Goal: Learn about a topic

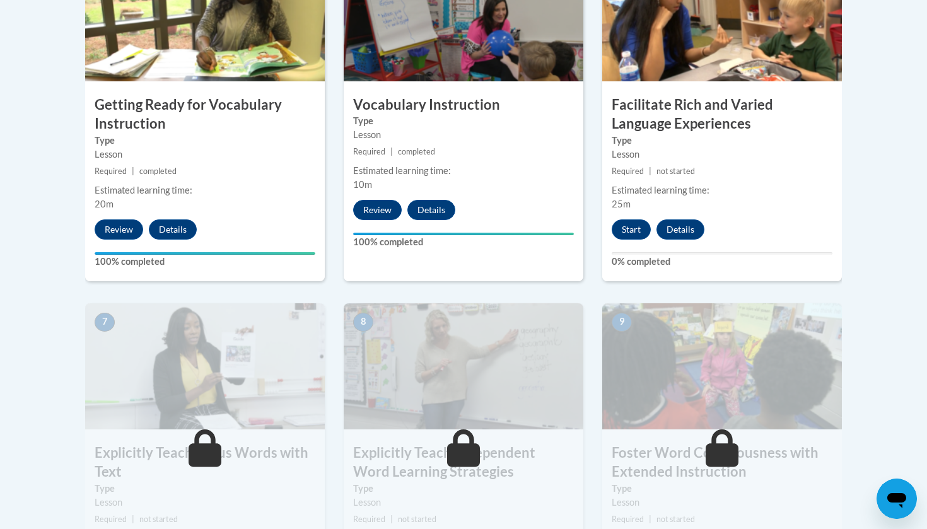
scroll to position [845, 0]
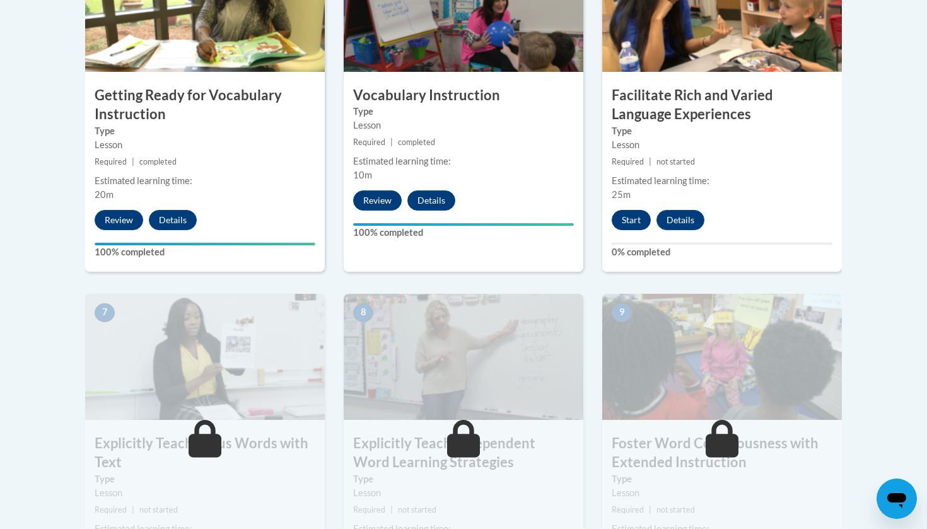
click at [628, 216] on button "Start" at bounding box center [631, 220] width 39 height 20
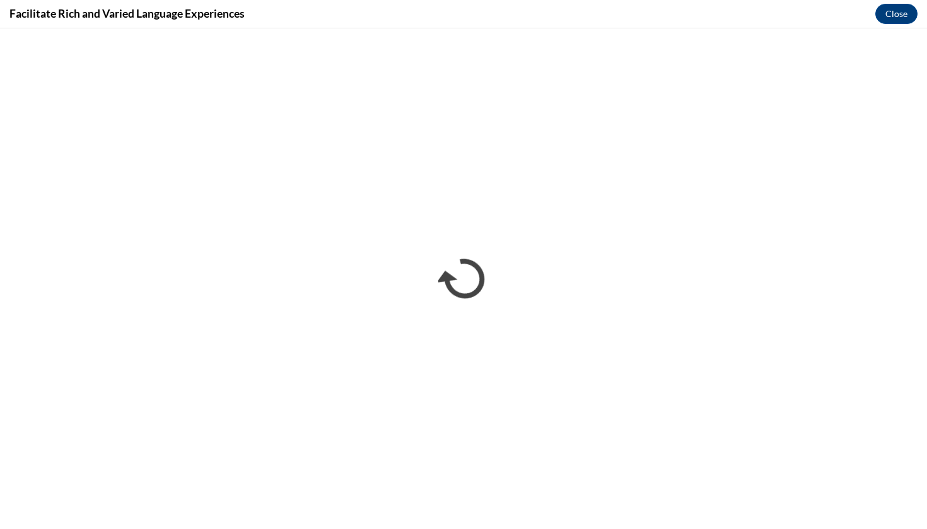
scroll to position [0, 0]
